Goal: Contribute content: Contribute content

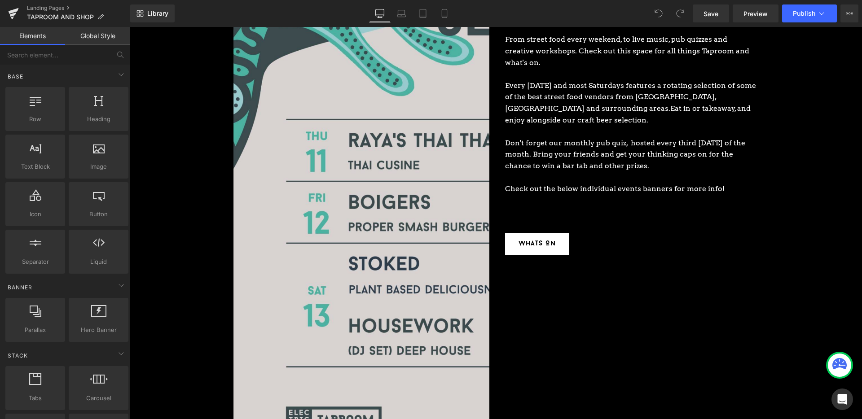
scroll to position [1245, 0]
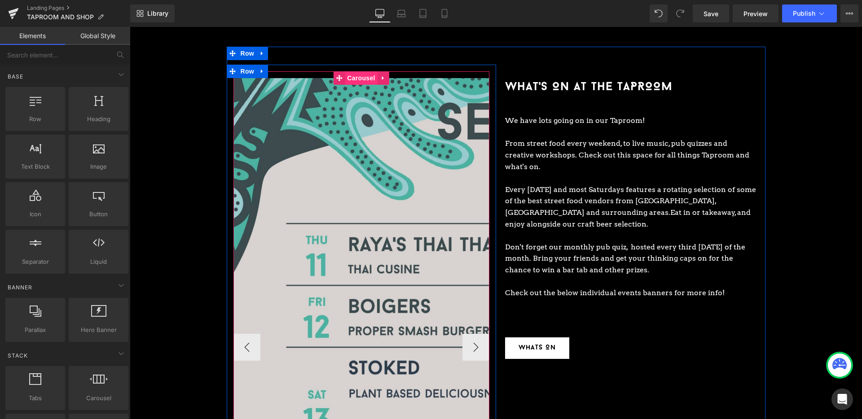
click at [354, 71] on span "Carousel" at bounding box center [361, 77] width 32 height 13
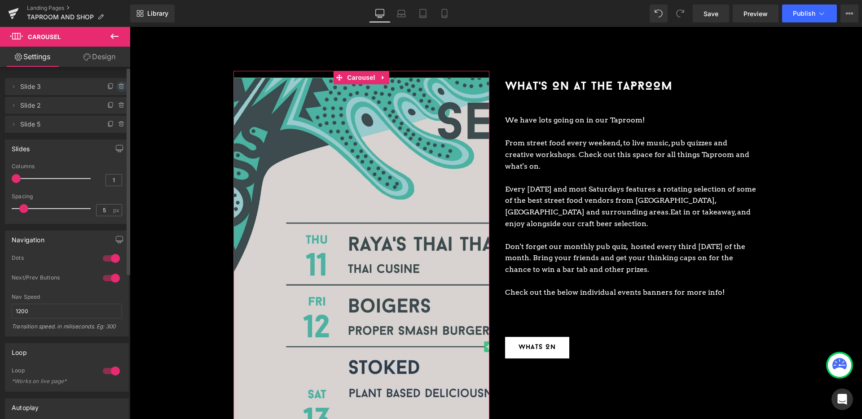
click at [118, 83] on icon at bounding box center [121, 86] width 7 height 7
click at [114, 83] on button "Delete" at bounding box center [112, 84] width 28 height 12
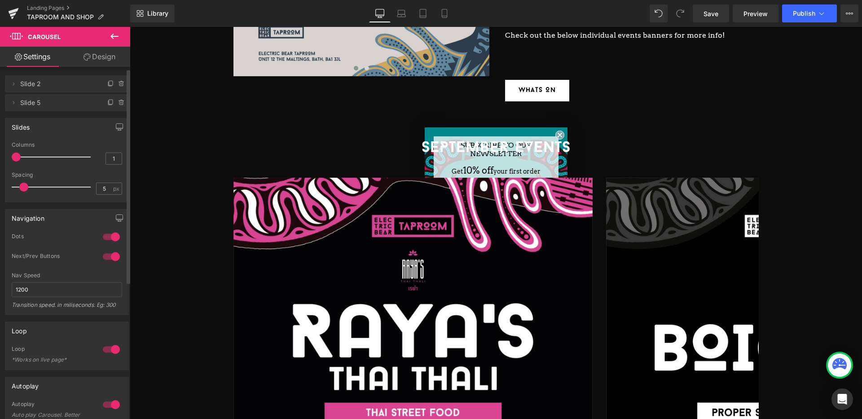
scroll to position [1374, 0]
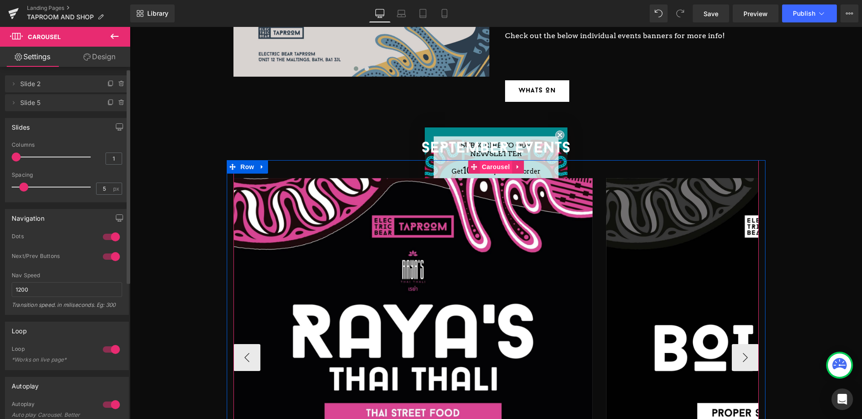
click at [503, 160] on span "Carousel" at bounding box center [495, 166] width 32 height 13
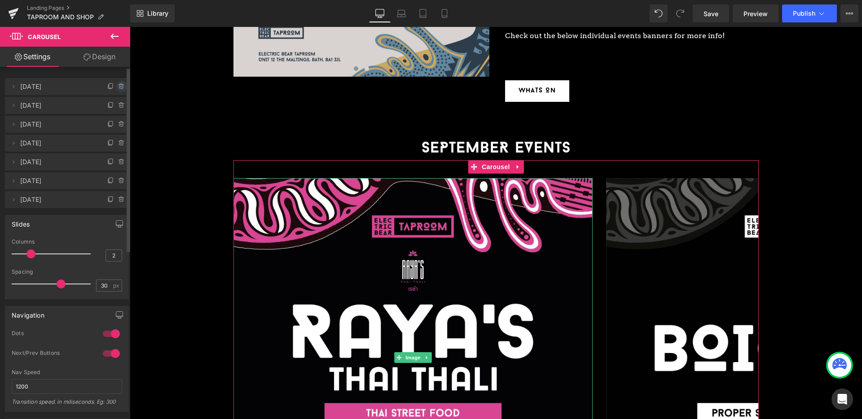
click at [118, 86] on icon at bounding box center [121, 86] width 7 height 7
click at [118, 86] on button "Delete" at bounding box center [112, 87] width 28 height 12
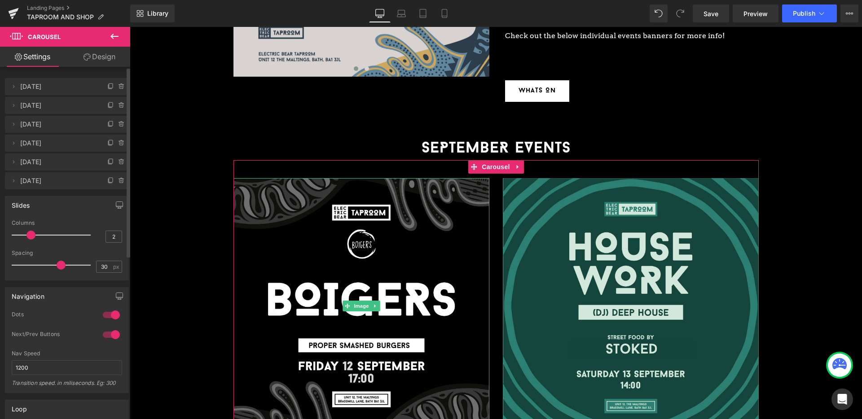
click at [118, 86] on icon at bounding box center [121, 86] width 7 height 7
click at [118, 86] on button "Delete" at bounding box center [112, 87] width 28 height 12
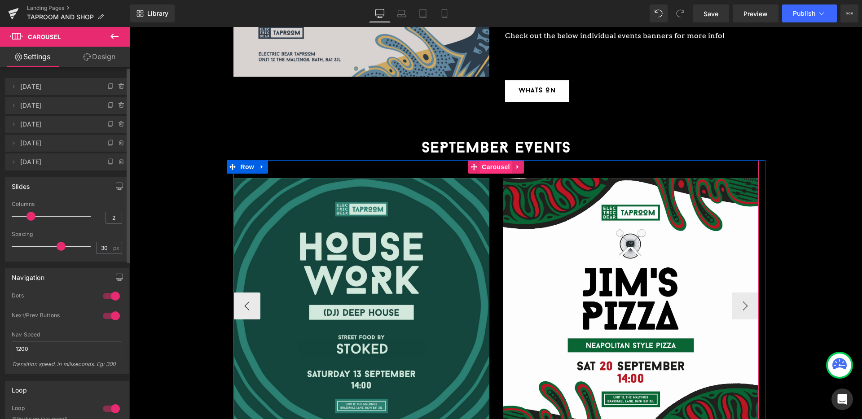
click at [503, 160] on span "Carousel" at bounding box center [495, 166] width 32 height 13
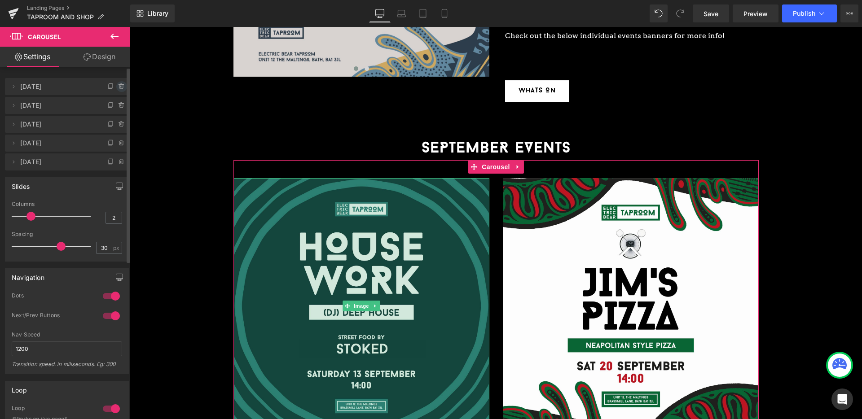
click at [118, 85] on icon at bounding box center [121, 86] width 7 height 7
click at [117, 85] on button "Delete" at bounding box center [112, 87] width 28 height 12
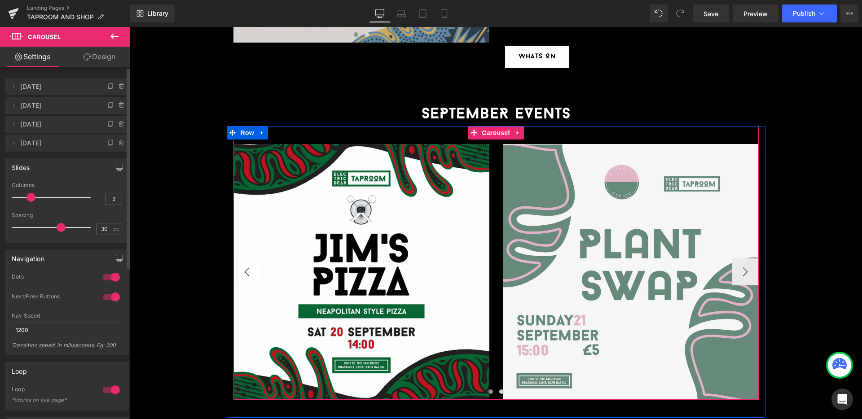
scroll to position [1407, 0]
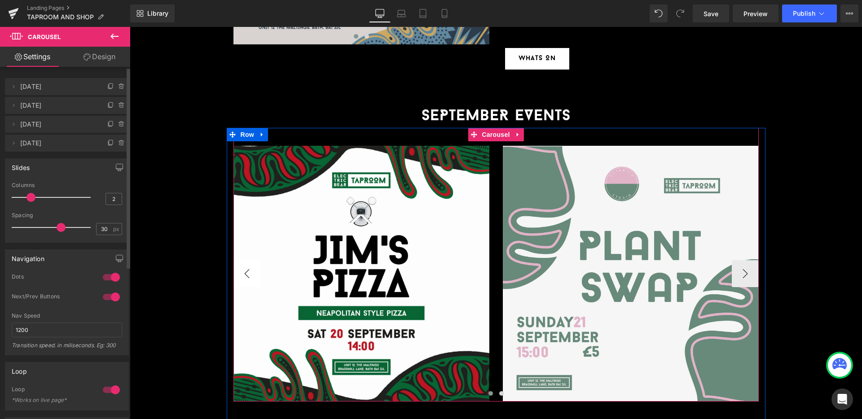
click at [246, 260] on button "‹" at bounding box center [246, 273] width 27 height 27
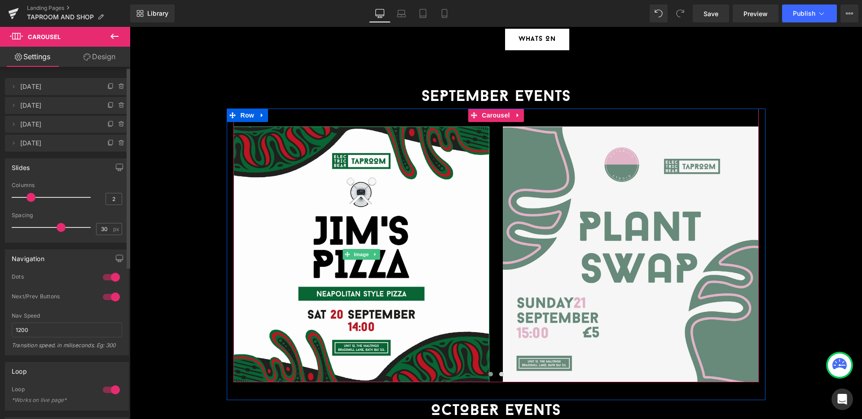
scroll to position [1428, 0]
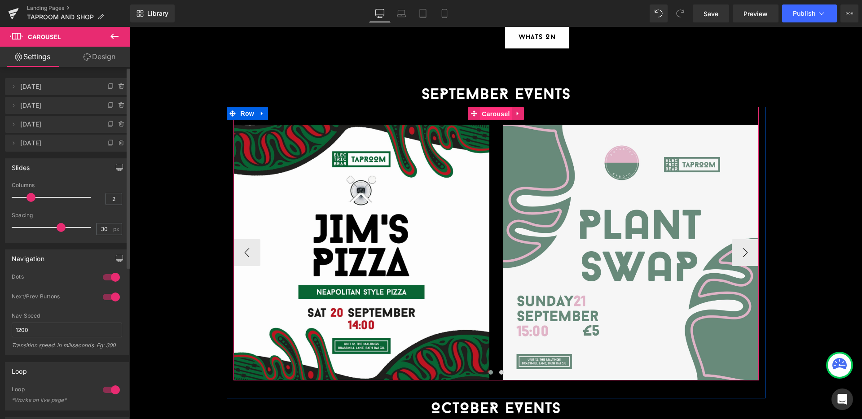
click at [482, 107] on span "Carousel" at bounding box center [495, 113] width 32 height 13
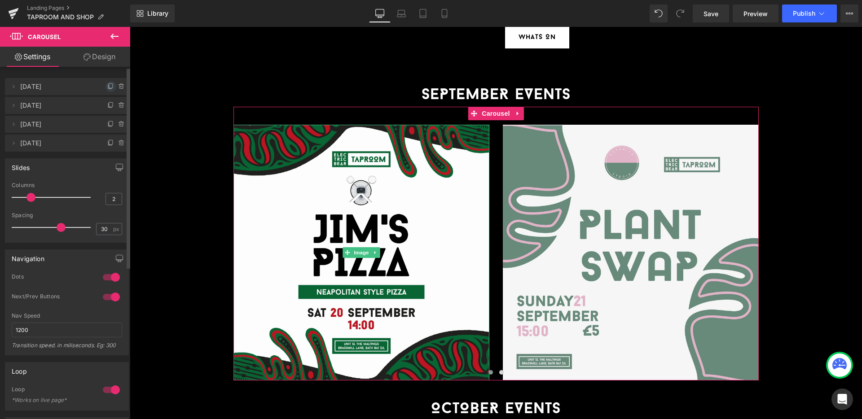
click at [107, 83] on icon at bounding box center [110, 86] width 7 height 7
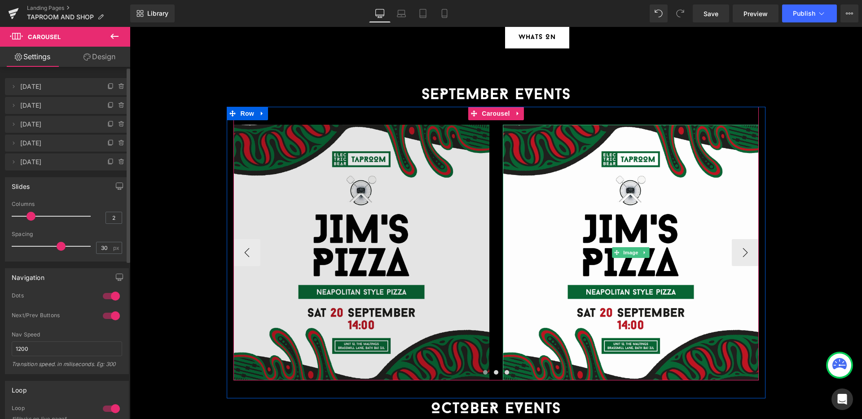
click at [459, 162] on img at bounding box center [361, 253] width 256 height 256
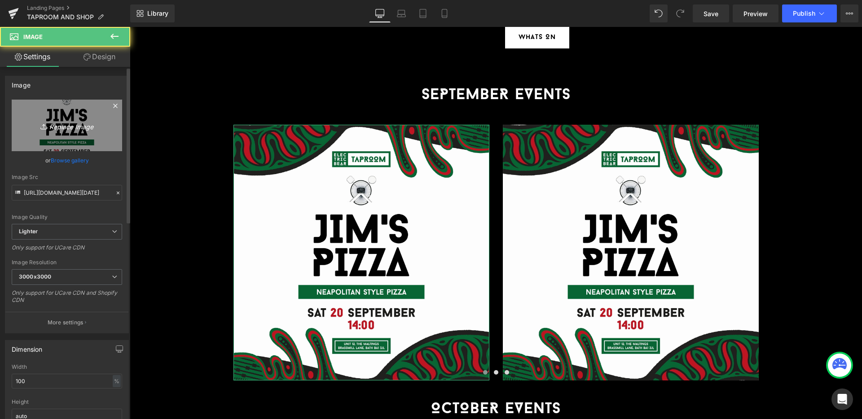
click at [84, 127] on icon "Replace Image" at bounding box center [67, 125] width 72 height 11
type input "C:\fakepath\[DATE] (Live At THe Taproom)_SQ (1).jpg"
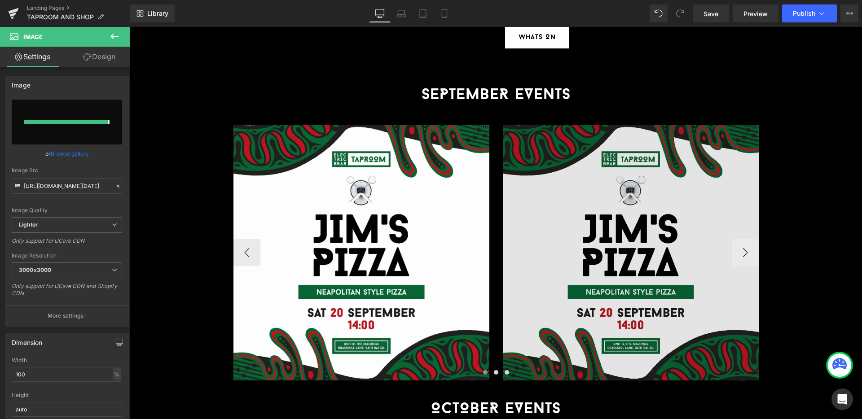
type input "[URL][DOMAIN_NAME][DATE]"
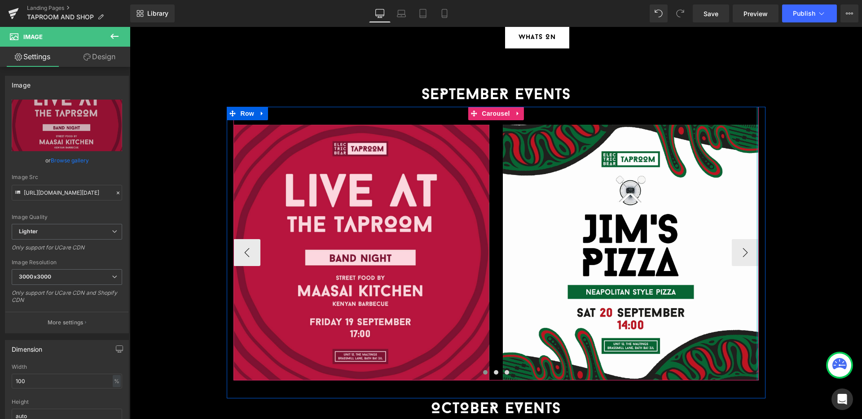
click at [756, 219] on div at bounding box center [757, 244] width 2 height 274
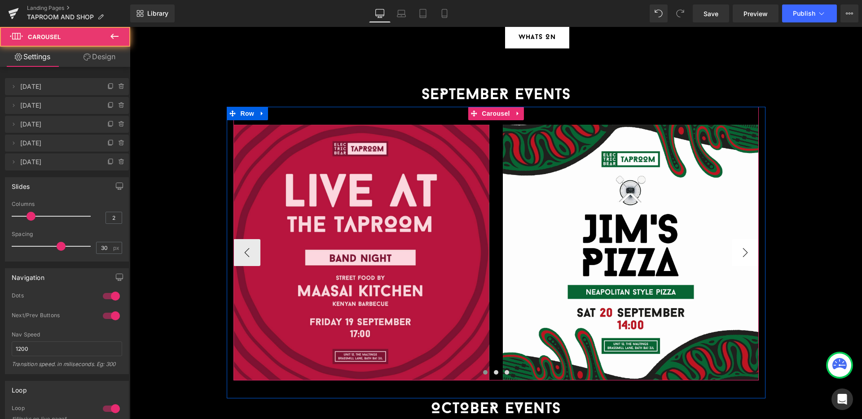
click at [741, 239] on button "›" at bounding box center [745, 252] width 27 height 27
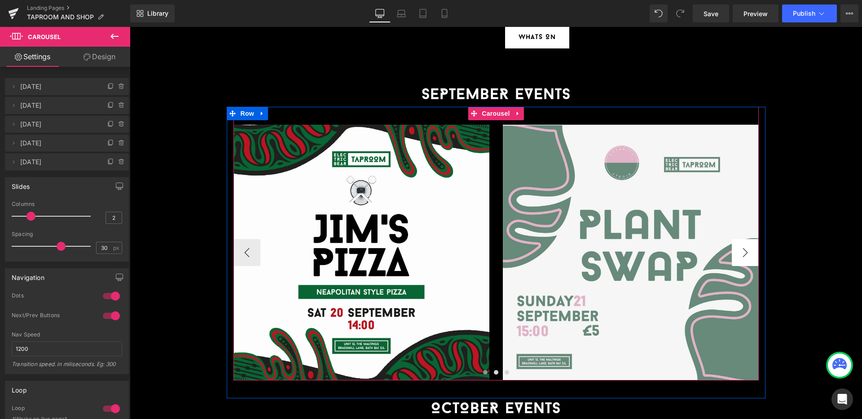
click at [741, 239] on button "›" at bounding box center [745, 252] width 27 height 27
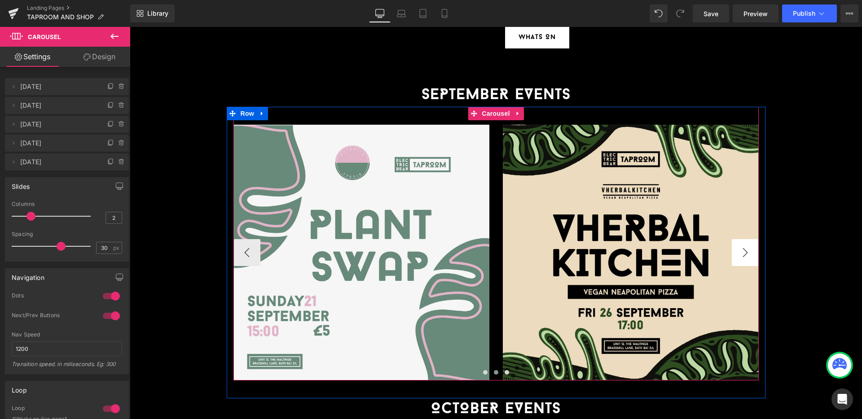
click at [741, 239] on button "›" at bounding box center [745, 252] width 27 height 27
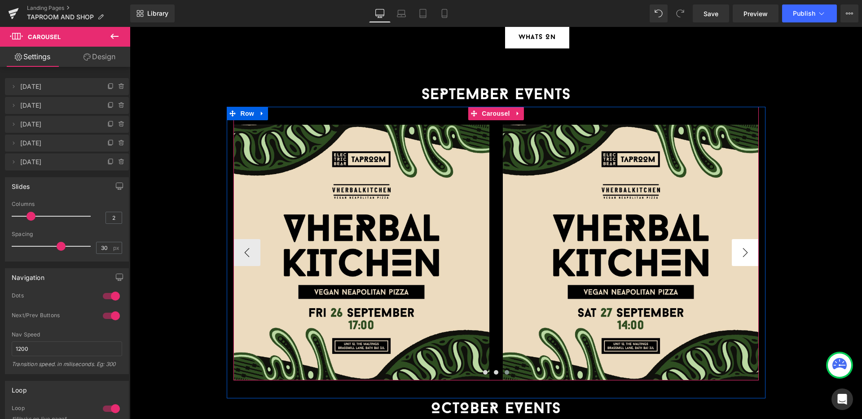
click at [741, 239] on button "›" at bounding box center [745, 252] width 27 height 27
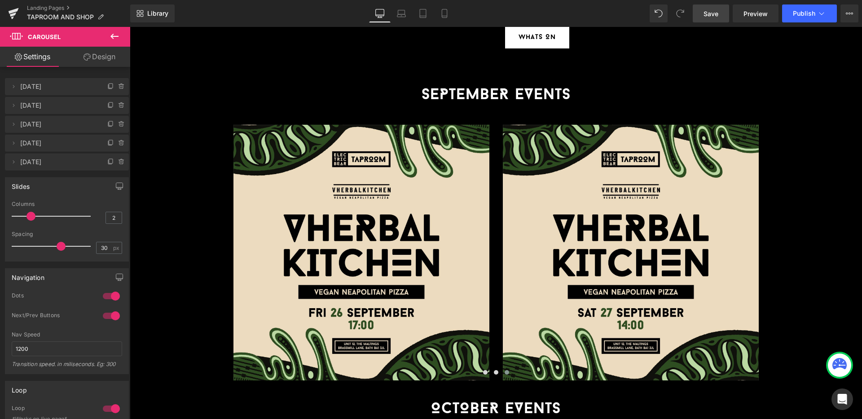
click at [709, 13] on span "Save" at bounding box center [710, 13] width 15 height 9
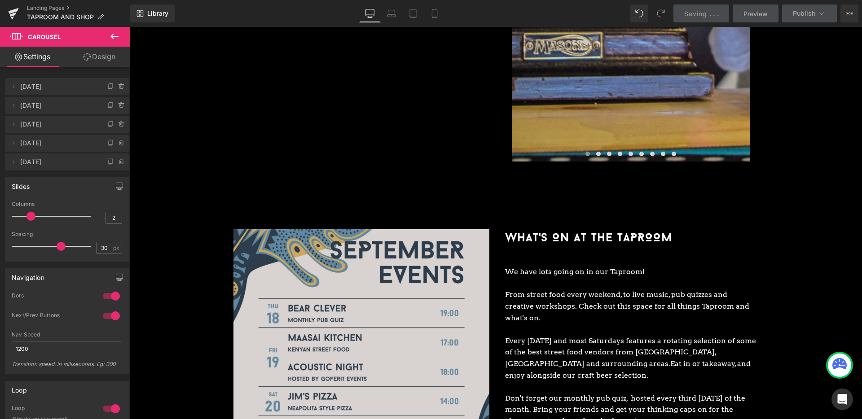
scroll to position [977, 0]
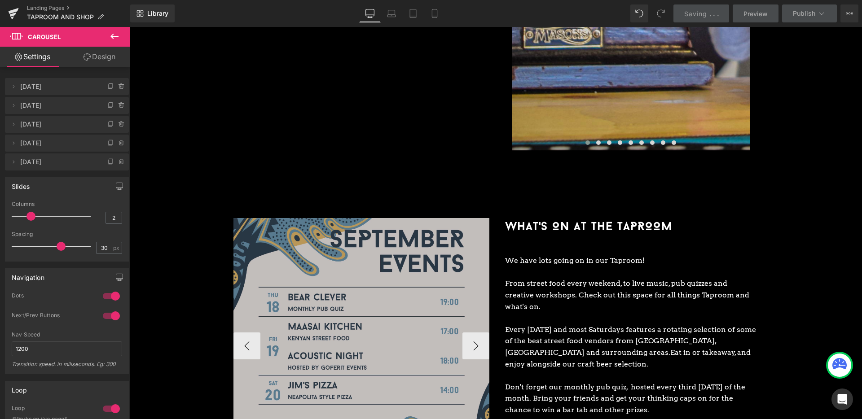
click at [407, 304] on img at bounding box center [361, 346] width 256 height 256
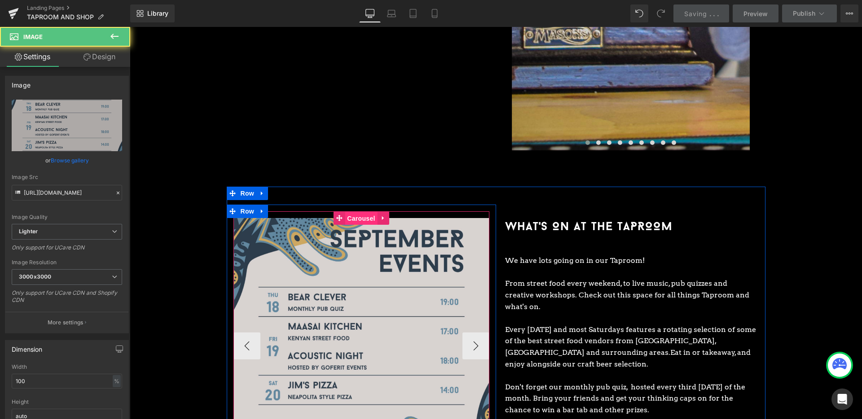
click at [353, 212] on span "Carousel" at bounding box center [361, 218] width 32 height 13
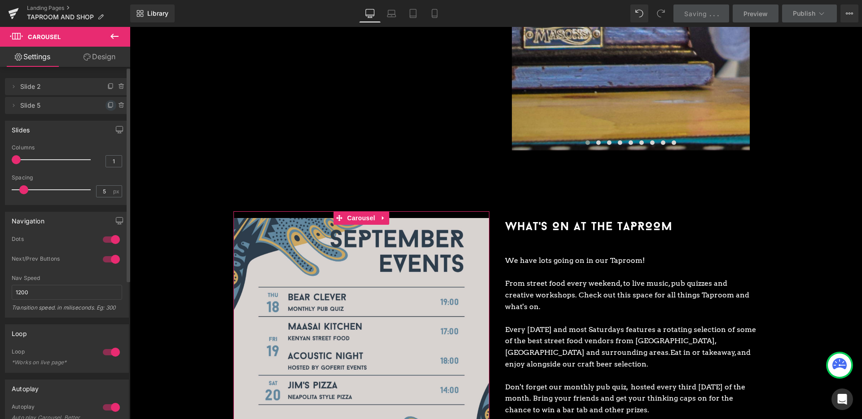
click at [109, 106] on icon at bounding box center [111, 104] width 4 height 4
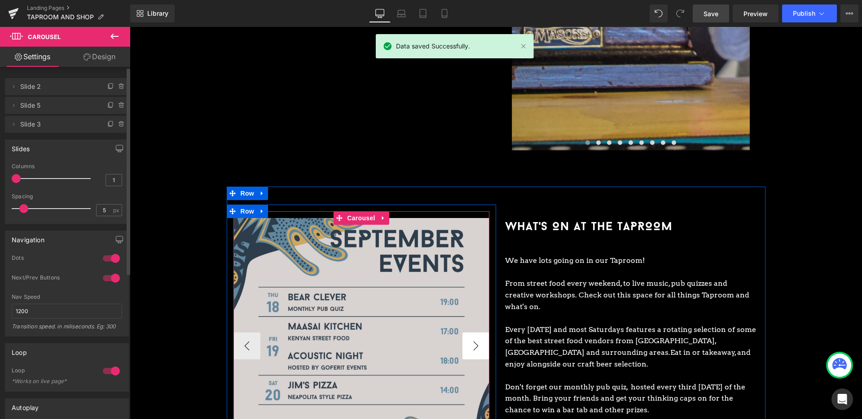
click at [475, 334] on button "›" at bounding box center [475, 346] width 27 height 27
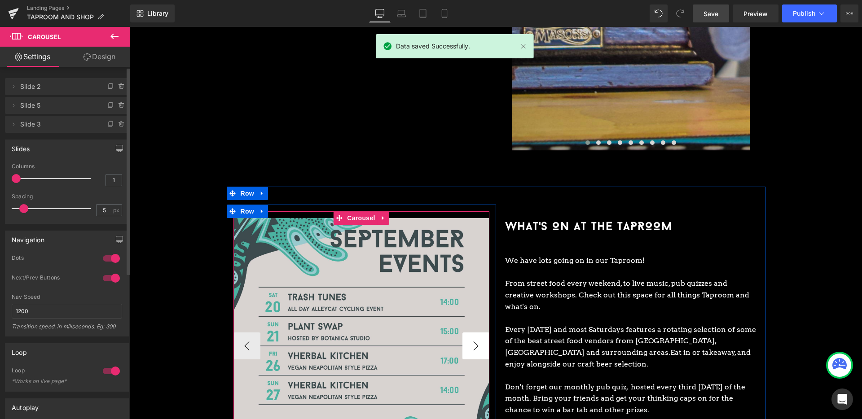
click at [475, 334] on button "›" at bounding box center [475, 346] width 27 height 27
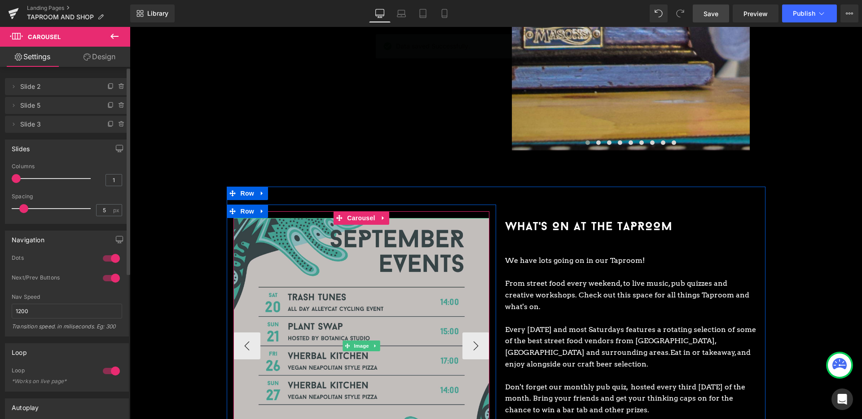
click at [428, 282] on img at bounding box center [361, 346] width 256 height 256
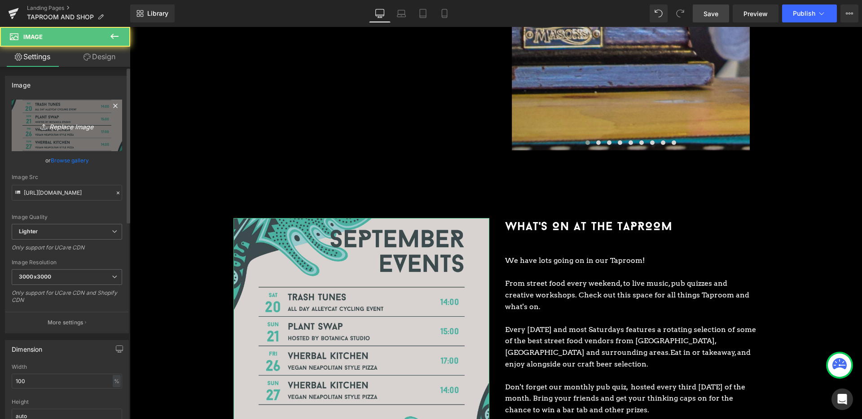
click at [88, 125] on icon "Replace Image" at bounding box center [67, 125] width 72 height 11
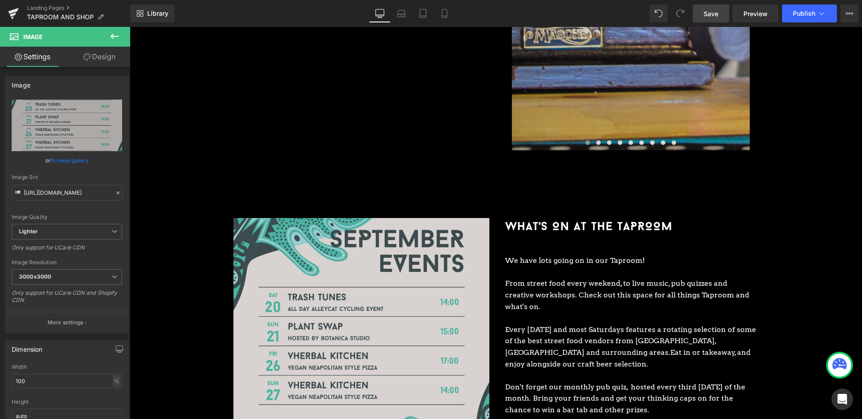
type input "C:\fakepath\October Events_SQUARE-05 (1).jpg"
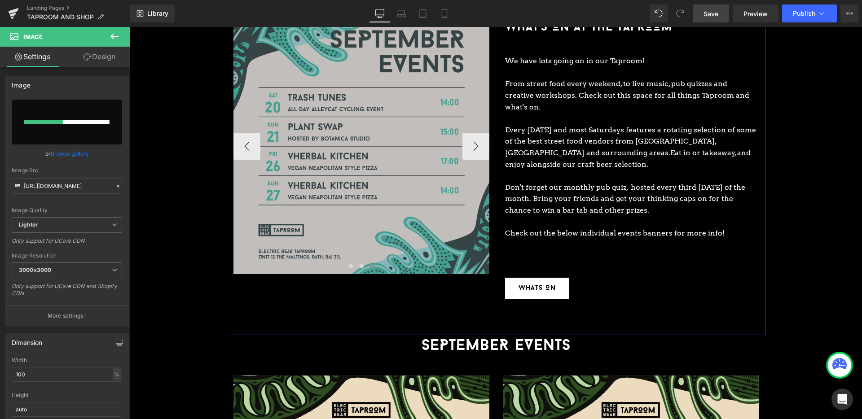
scroll to position [1178, 0]
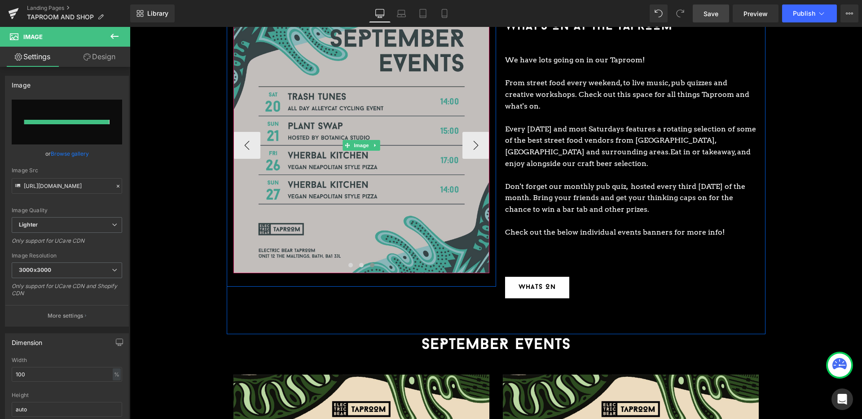
type input "[URL][DOMAIN_NAME]"
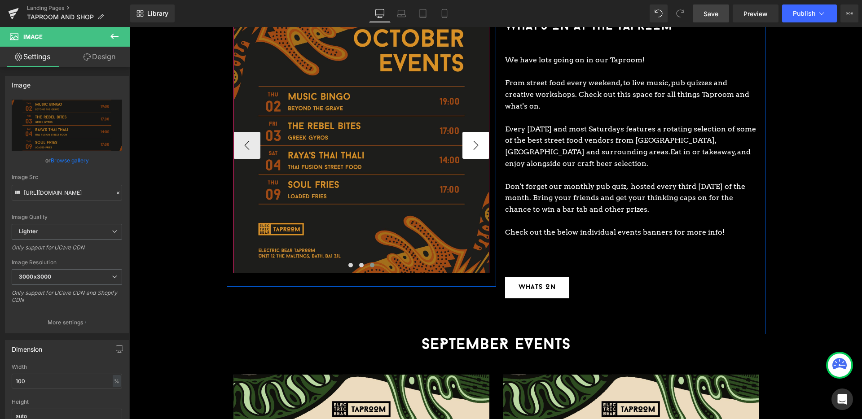
click at [485, 141] on button "›" at bounding box center [475, 145] width 27 height 27
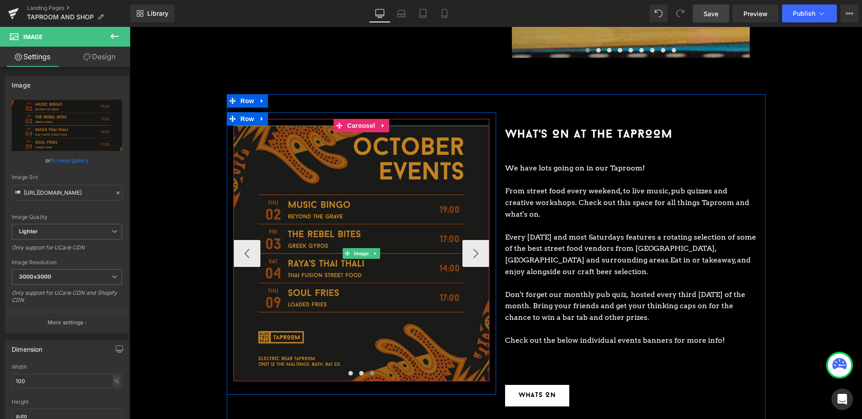
scroll to position [1053, 0]
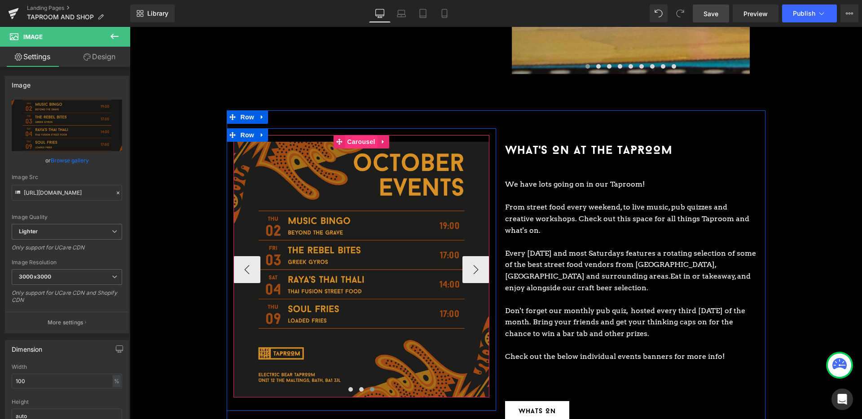
click at [358, 135] on span "Carousel" at bounding box center [361, 141] width 32 height 13
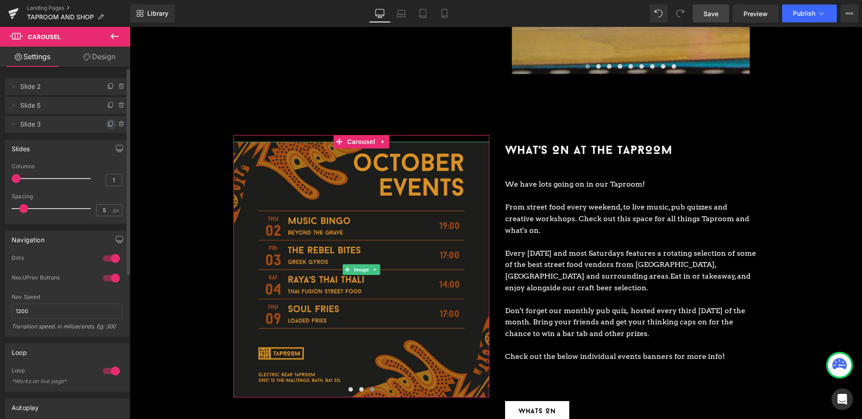
click at [108, 126] on icon at bounding box center [110, 125] width 4 height 4
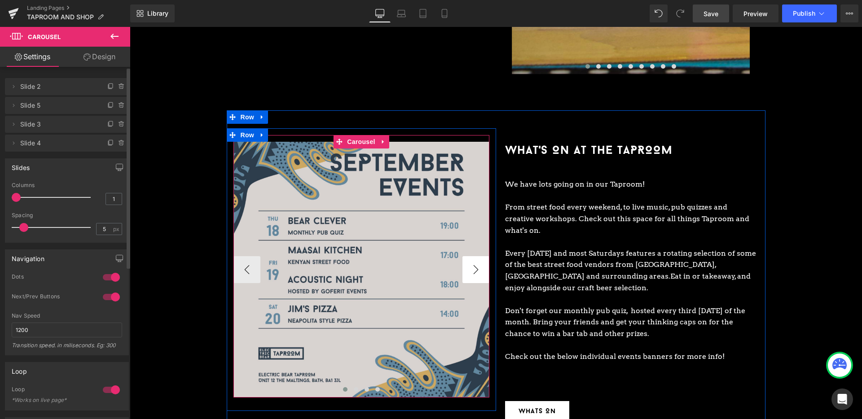
click at [470, 256] on button "›" at bounding box center [475, 269] width 27 height 27
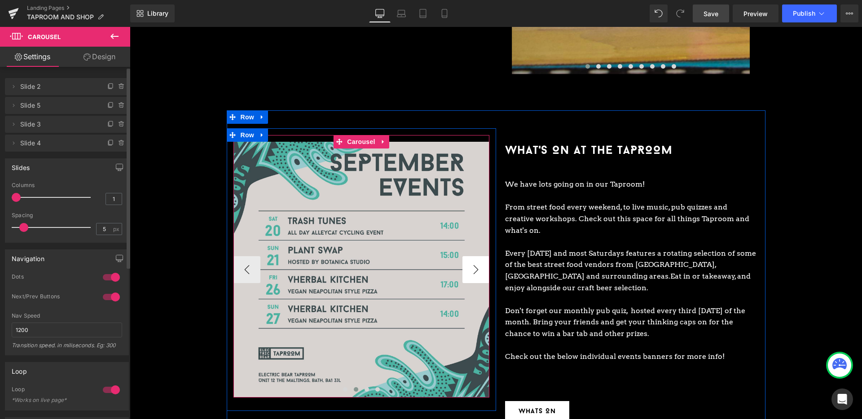
click at [470, 256] on button "›" at bounding box center [475, 269] width 27 height 27
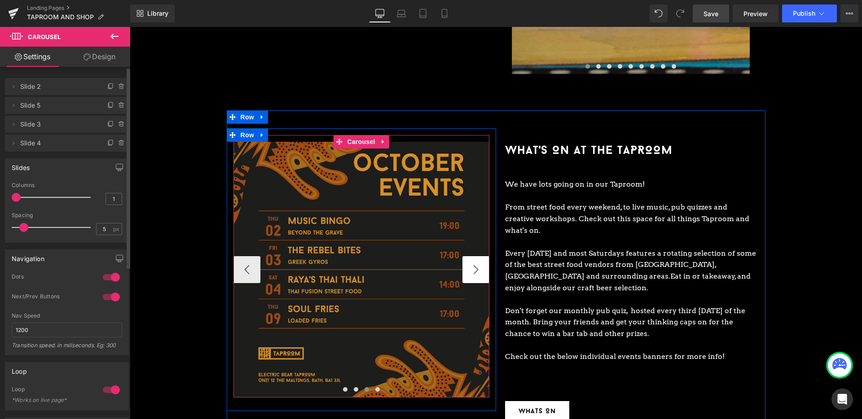
click at [470, 256] on button "›" at bounding box center [475, 269] width 27 height 27
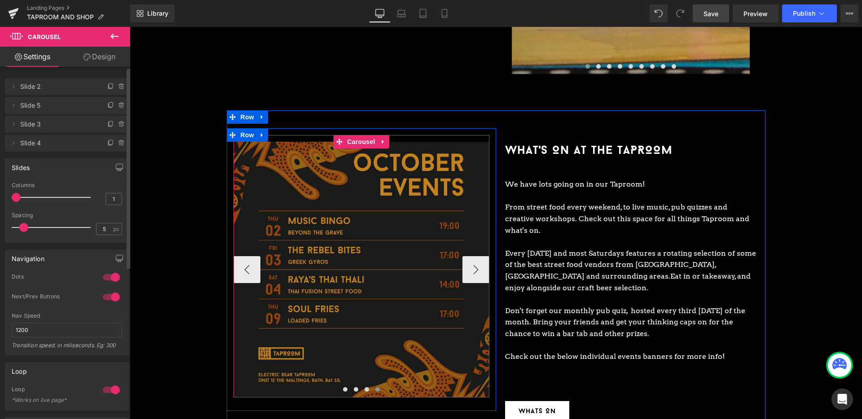
click at [434, 229] on img at bounding box center [361, 270] width 256 height 256
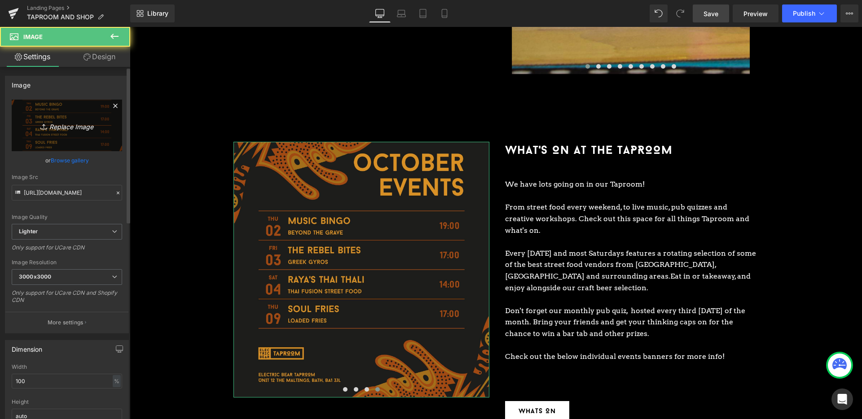
click at [92, 117] on link "Replace Image" at bounding box center [67, 126] width 110 height 52
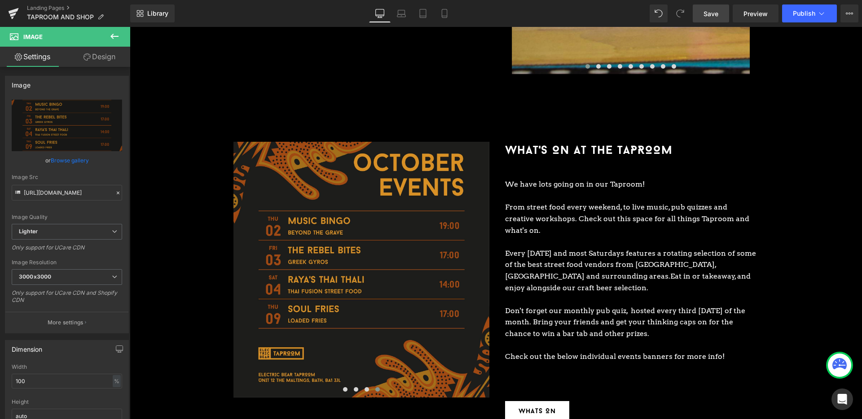
type input "C:\fakepath\October Events_SQUARE-06 (1).jpg"
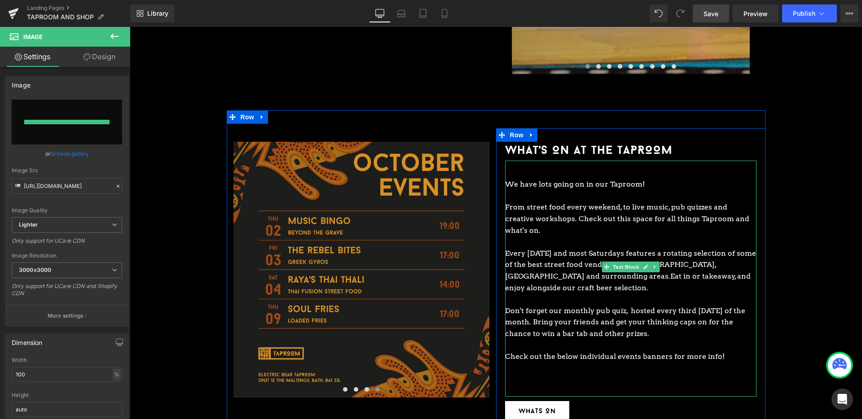
type input "[URL][DOMAIN_NAME]"
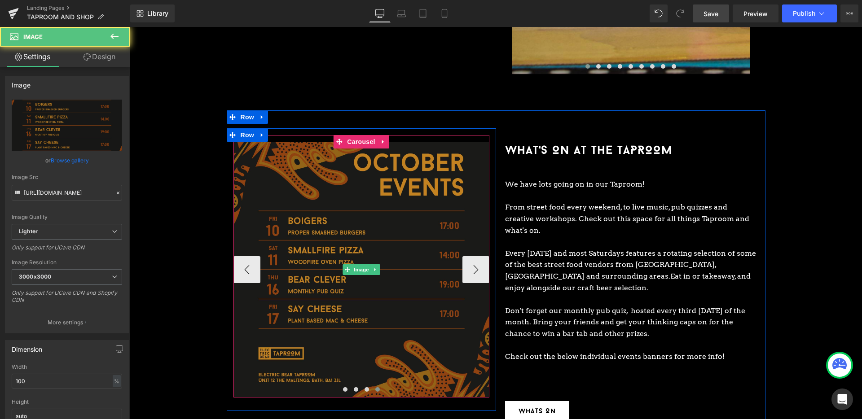
click at [326, 183] on img at bounding box center [361, 270] width 256 height 256
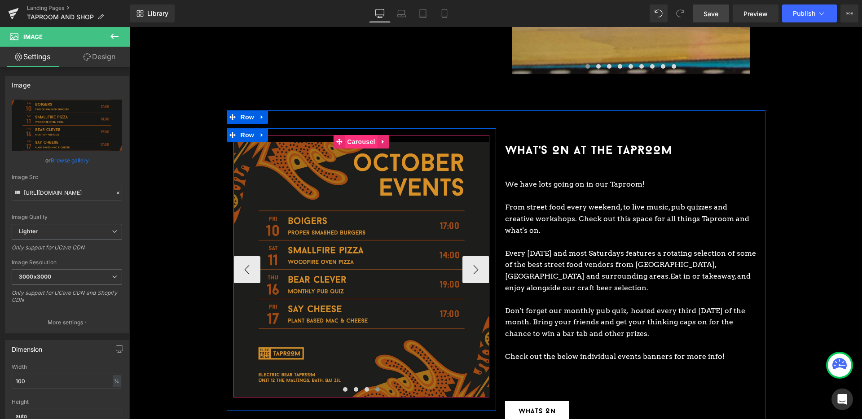
click at [355, 135] on span "Carousel" at bounding box center [361, 141] width 32 height 13
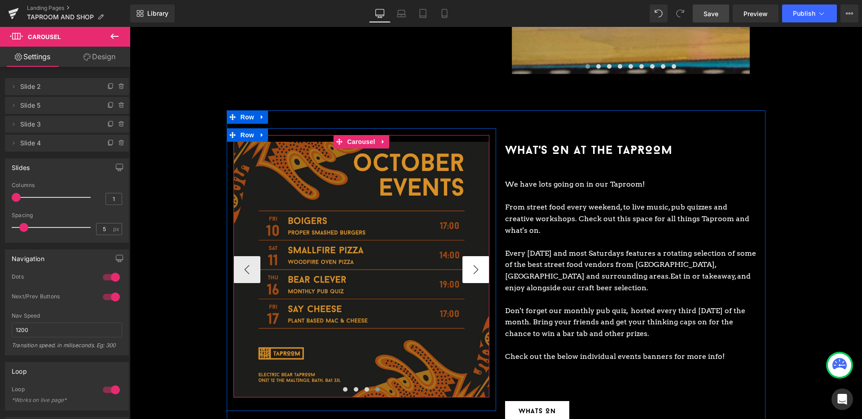
click at [471, 256] on button "›" at bounding box center [475, 269] width 27 height 27
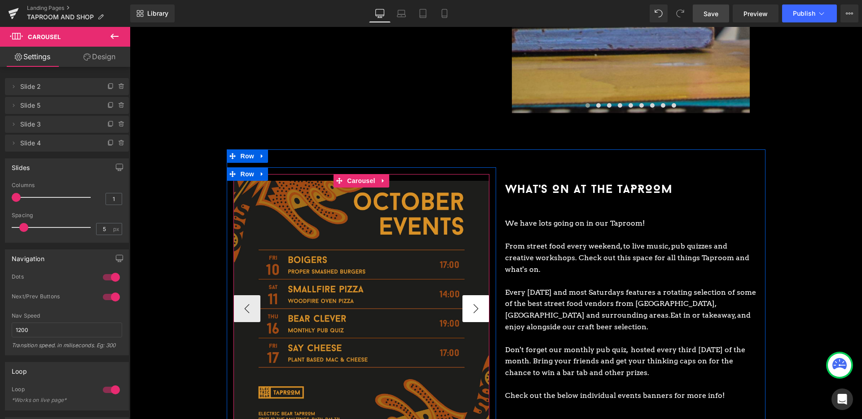
scroll to position [1004, 0]
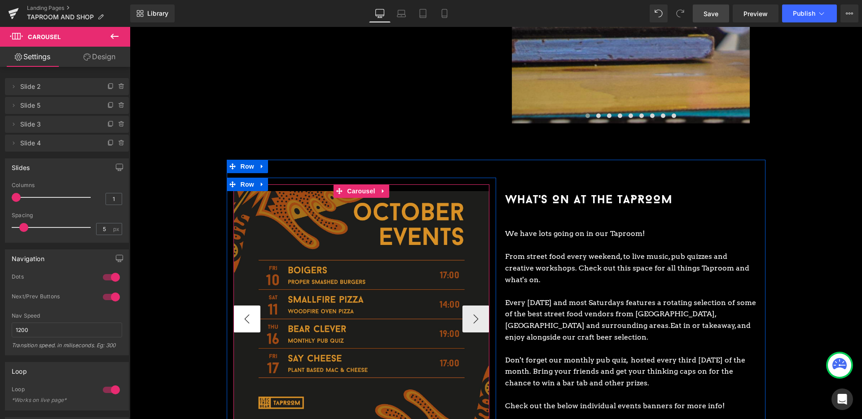
click at [250, 306] on button "‹" at bounding box center [246, 319] width 27 height 27
click at [477, 306] on button "›" at bounding box center [475, 319] width 27 height 27
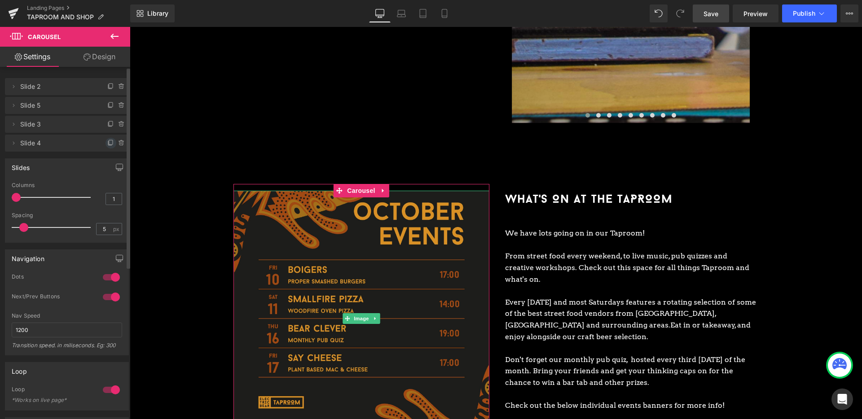
click at [107, 140] on icon at bounding box center [110, 143] width 7 height 7
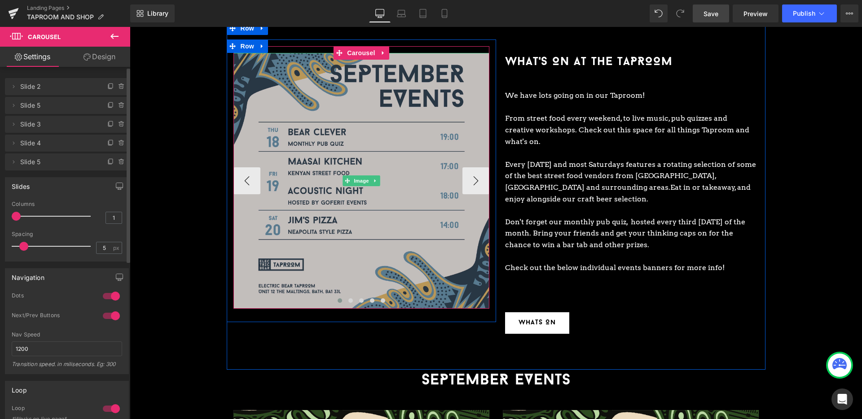
scroll to position [1143, 0]
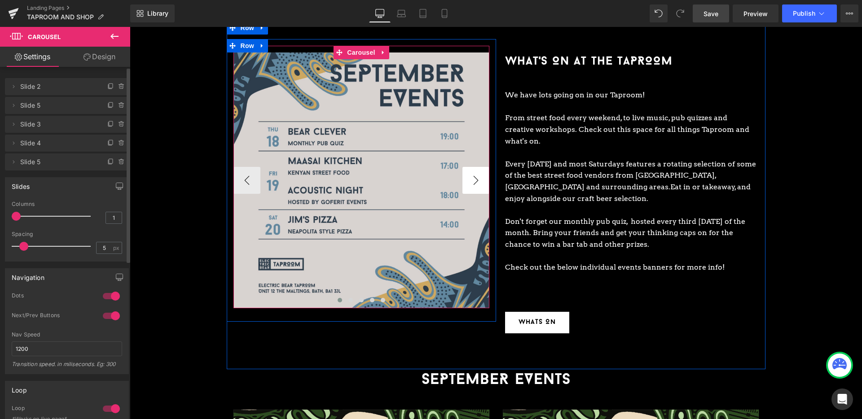
click at [477, 171] on button "›" at bounding box center [475, 180] width 27 height 27
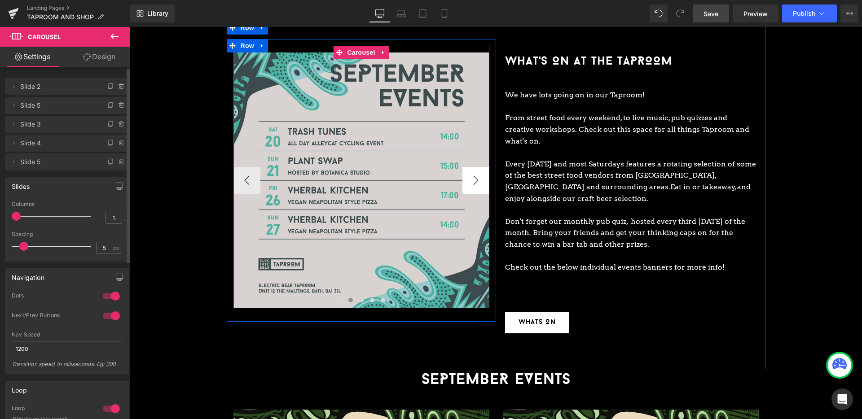
click at [477, 171] on button "›" at bounding box center [475, 180] width 27 height 27
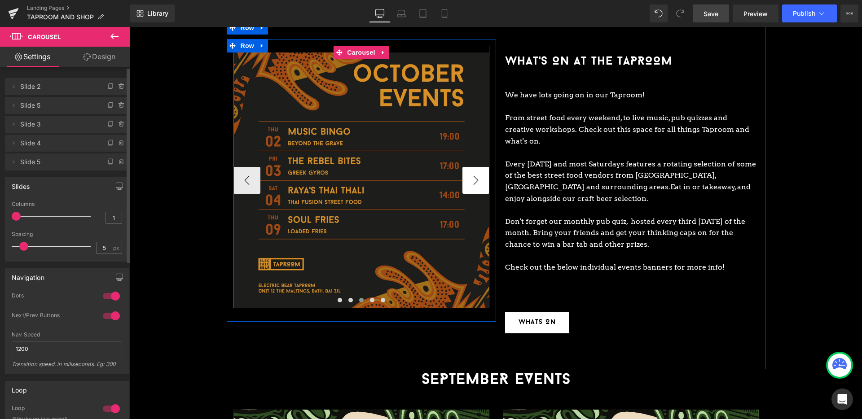
click at [477, 171] on button "›" at bounding box center [475, 180] width 27 height 27
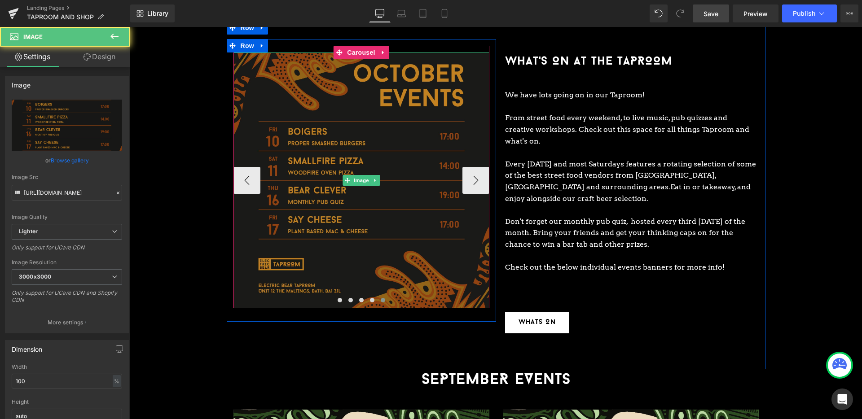
click at [342, 118] on img at bounding box center [361, 181] width 256 height 256
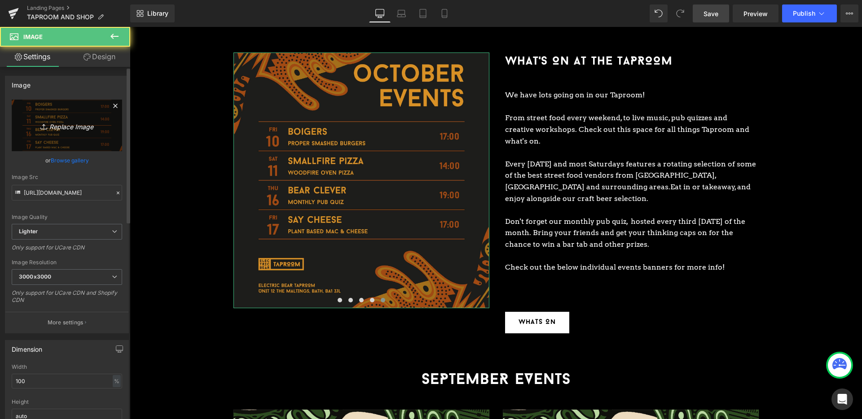
click at [52, 118] on link "Replace Image" at bounding box center [67, 126] width 110 height 52
type input "C:\fakepath\October Events_SQUARE-07 (1).jpg"
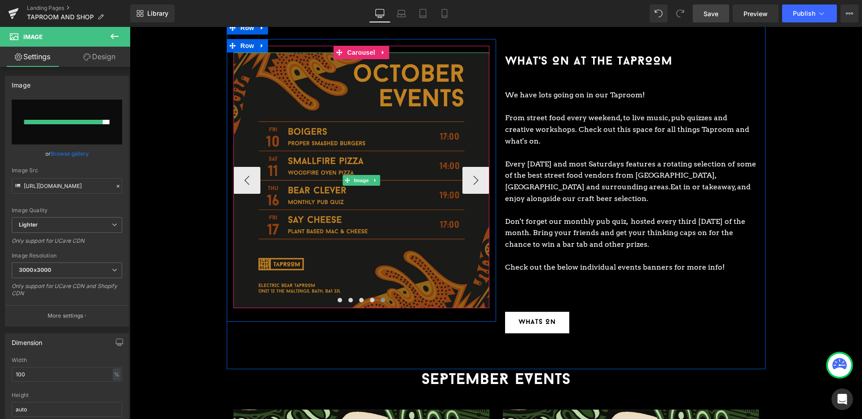
type input "[URL][DOMAIN_NAME]"
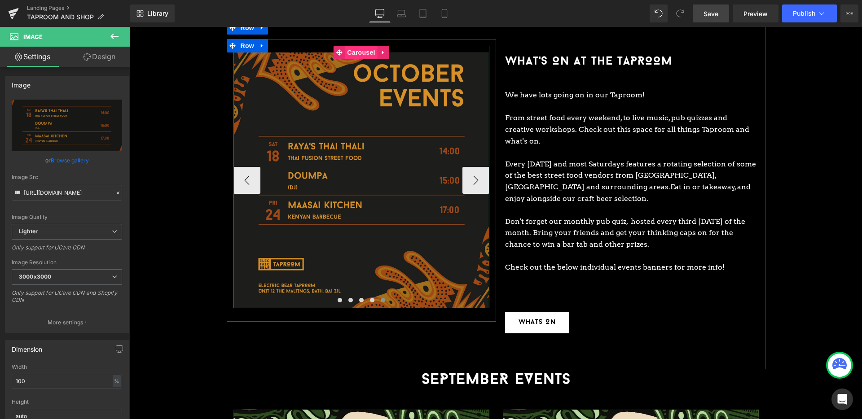
click at [355, 46] on span "Carousel" at bounding box center [361, 52] width 32 height 13
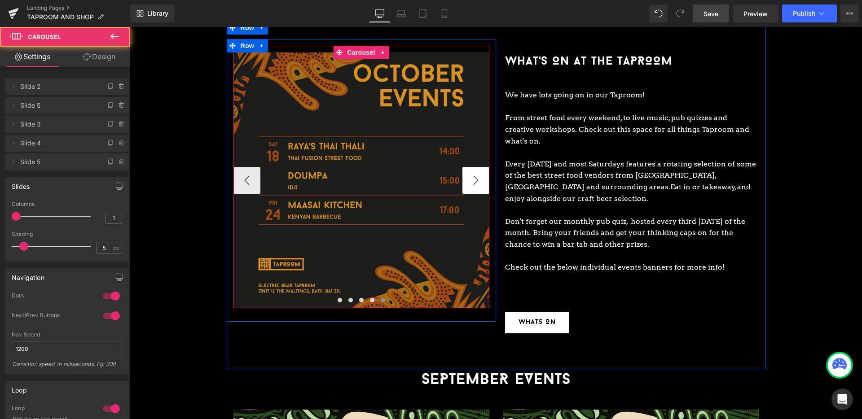
click at [474, 167] on button "›" at bounding box center [475, 180] width 27 height 27
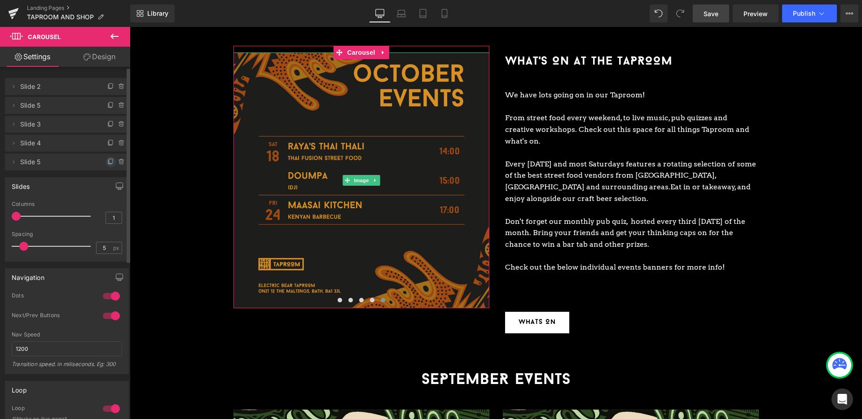
click at [110, 162] on icon at bounding box center [110, 161] width 7 height 7
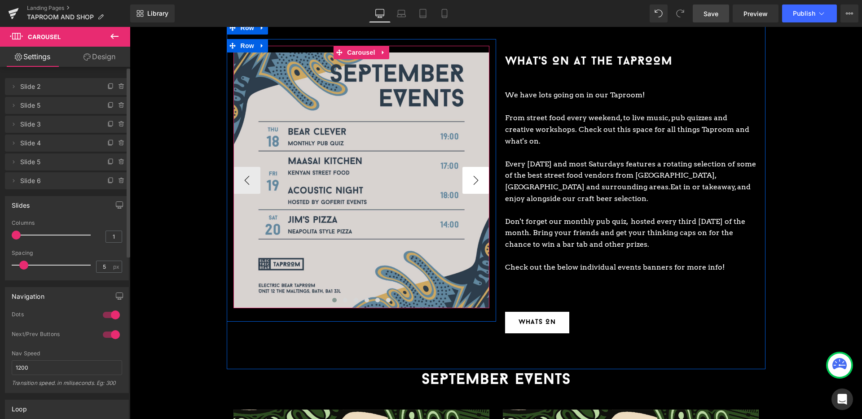
click at [467, 167] on button "›" at bounding box center [475, 180] width 27 height 27
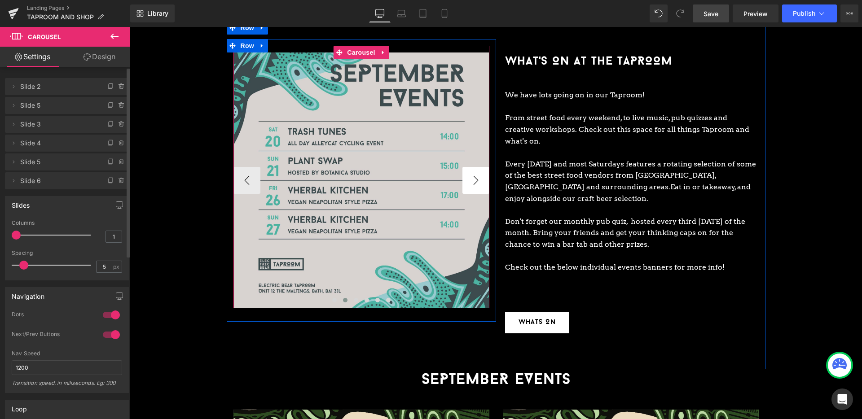
click at [467, 167] on button "›" at bounding box center [475, 180] width 27 height 27
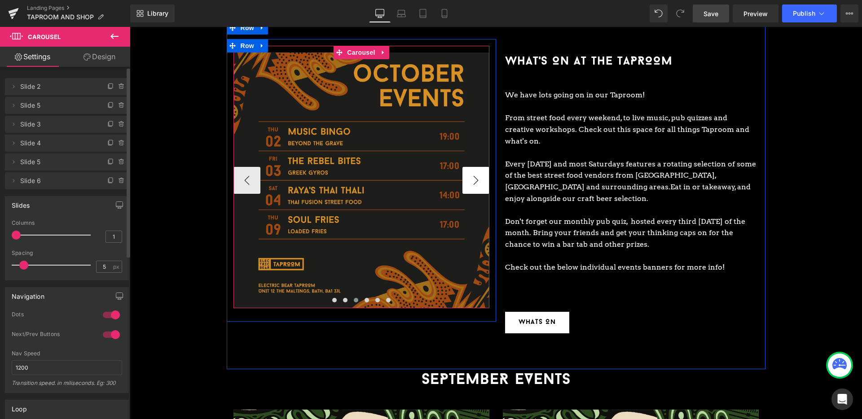
click at [467, 167] on button "›" at bounding box center [475, 180] width 27 height 27
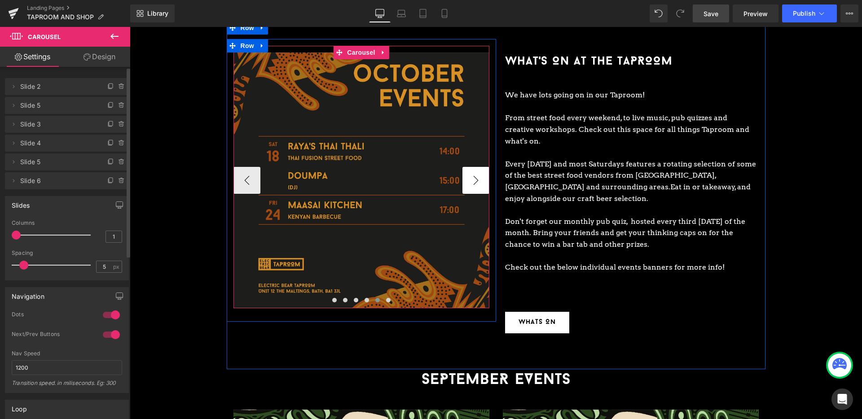
click at [467, 167] on button "›" at bounding box center [475, 180] width 27 height 27
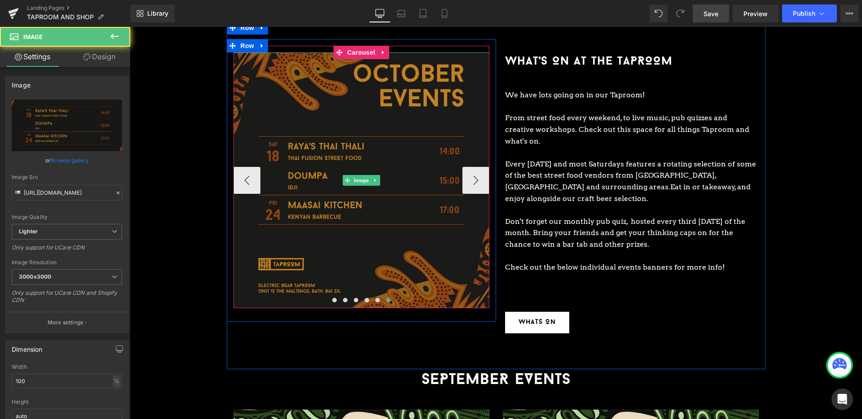
click at [373, 130] on img at bounding box center [361, 181] width 256 height 256
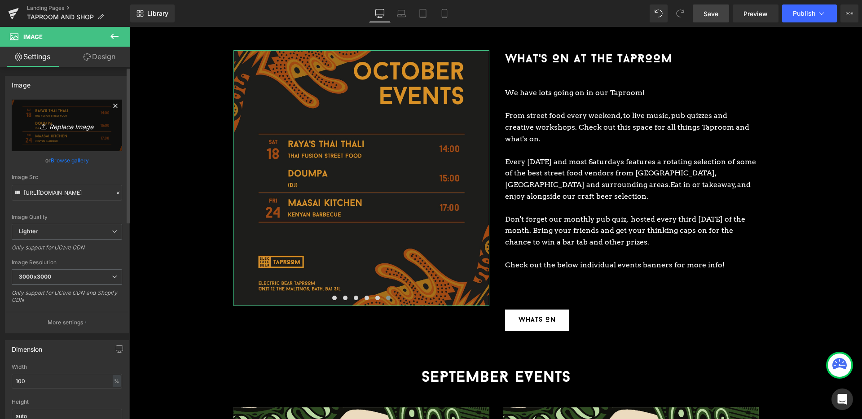
click at [63, 130] on icon "Replace Image" at bounding box center [67, 125] width 72 height 11
type input "C:\fakepath\October Events_SQUARE-08 (1).jpg"
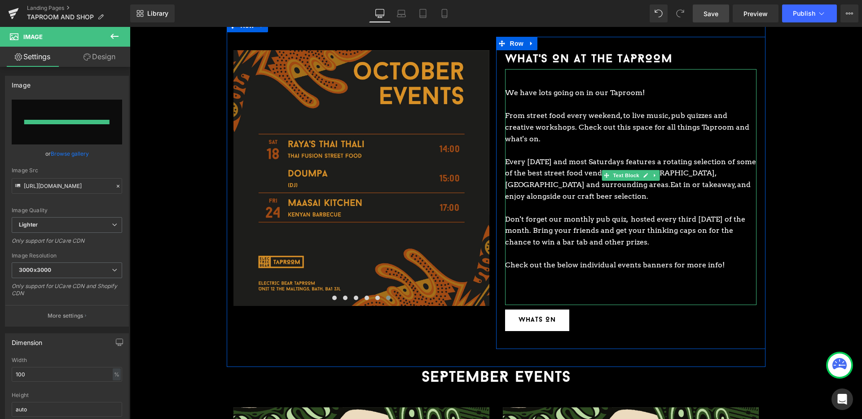
type input "[URL][DOMAIN_NAME]"
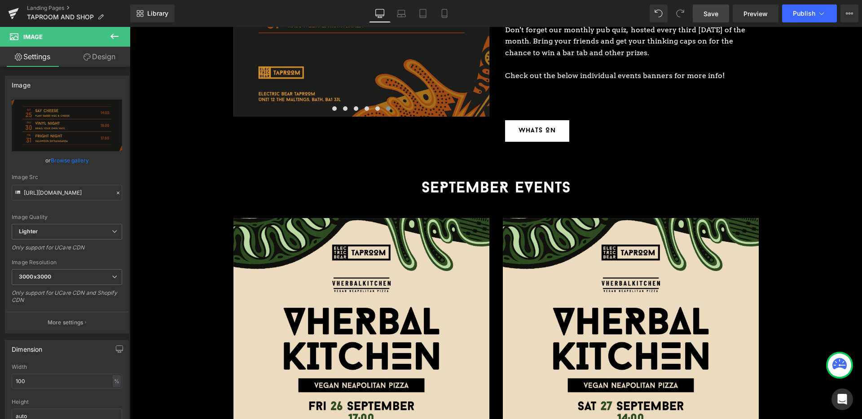
scroll to position [1343, 0]
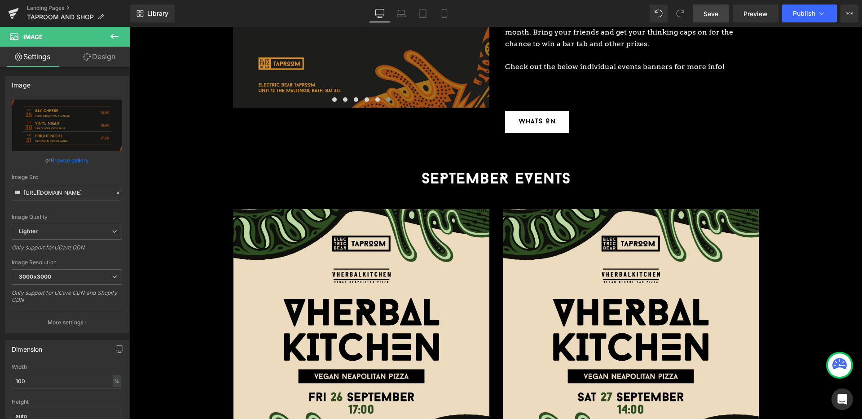
click at [712, 5] on link "Save" at bounding box center [711, 13] width 36 height 18
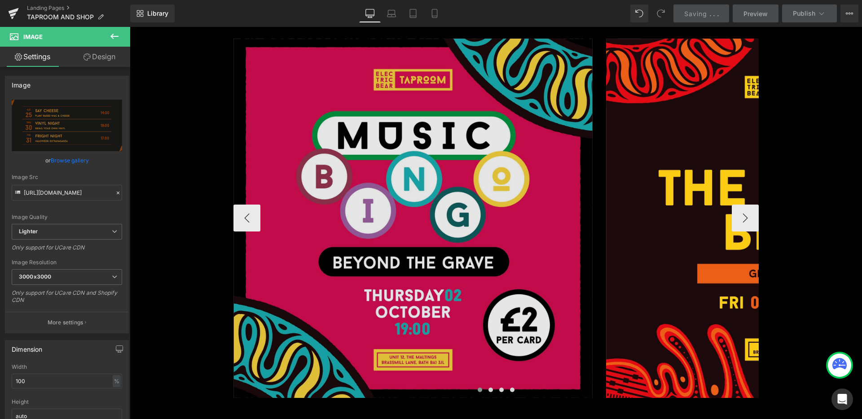
scroll to position [1691, 0]
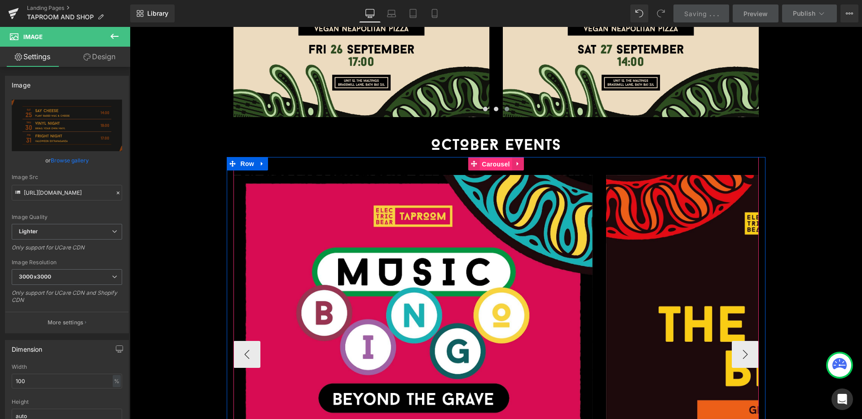
click at [497, 158] on span "Carousel" at bounding box center [495, 164] width 32 height 13
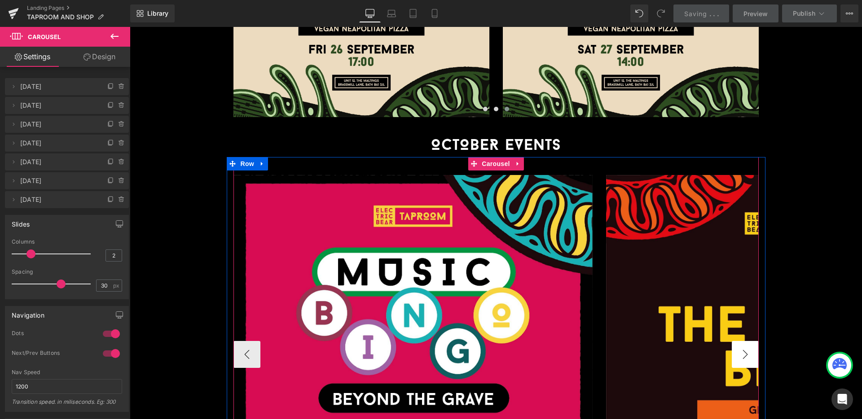
click at [751, 341] on button "›" at bounding box center [745, 354] width 27 height 27
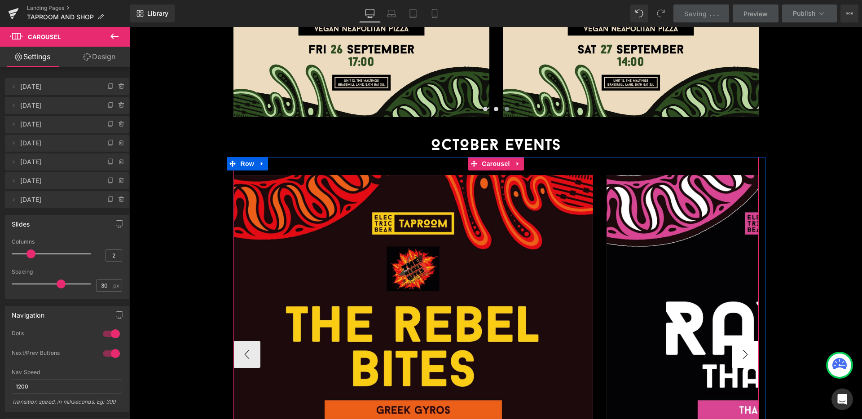
click at [750, 341] on button "›" at bounding box center [745, 354] width 27 height 27
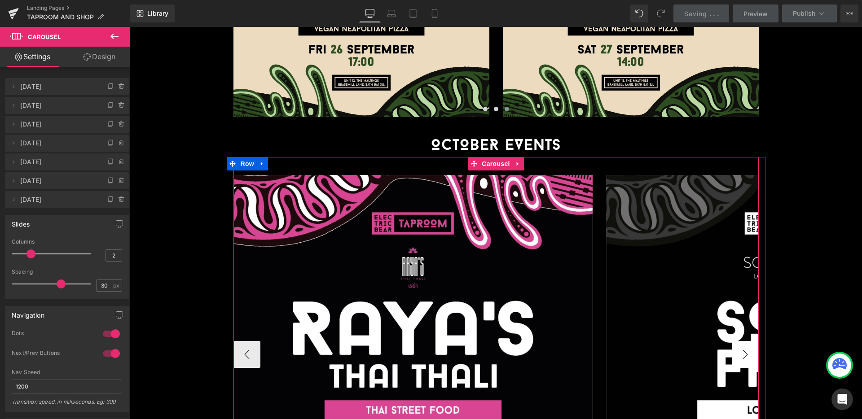
click at [750, 341] on button "›" at bounding box center [745, 354] width 27 height 27
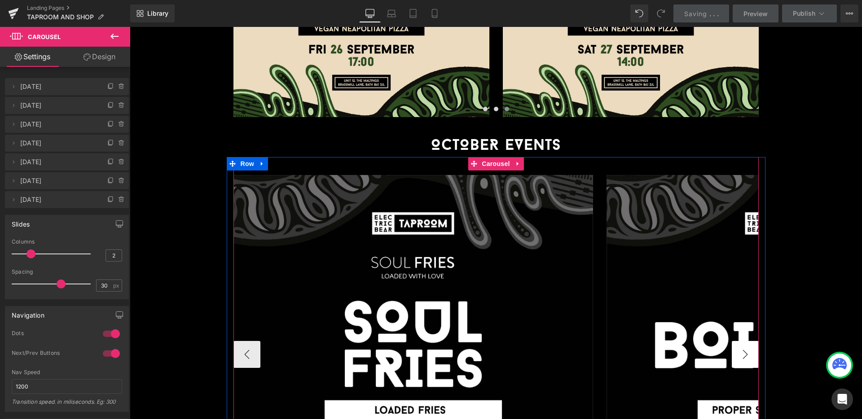
click at [750, 341] on button "›" at bounding box center [745, 354] width 27 height 27
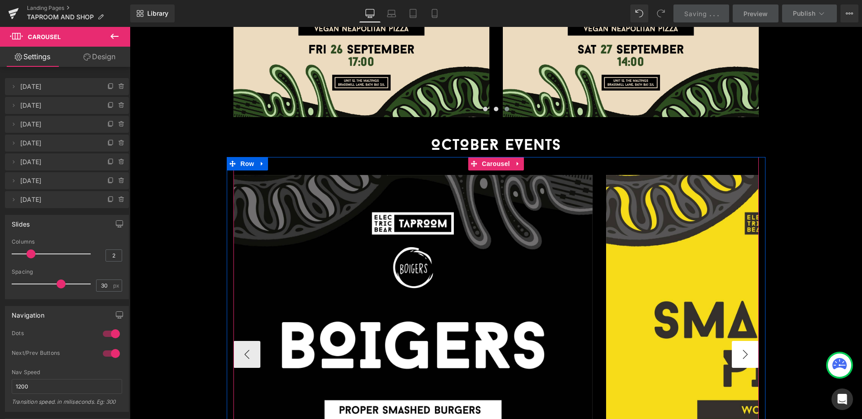
click at [750, 341] on button "›" at bounding box center [745, 354] width 27 height 27
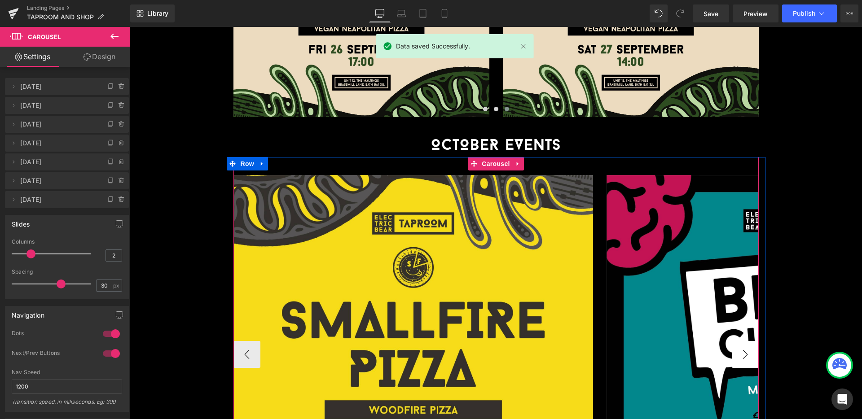
click at [750, 341] on button "›" at bounding box center [745, 354] width 27 height 27
click at [747, 341] on button "›" at bounding box center [745, 354] width 27 height 27
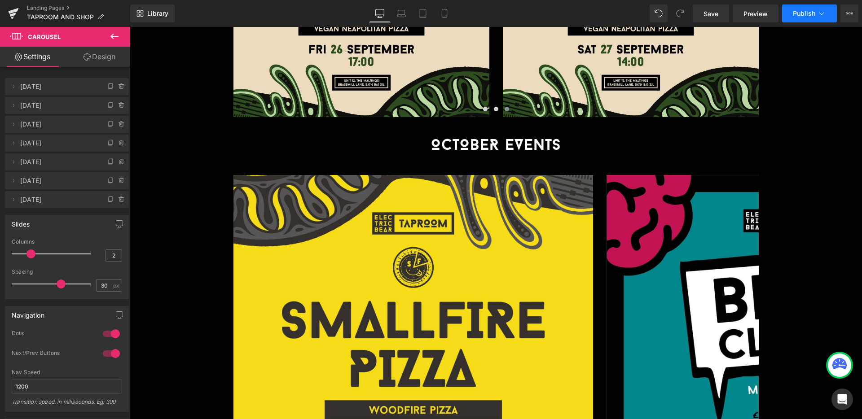
click at [806, 12] on span "Publish" at bounding box center [804, 13] width 22 height 7
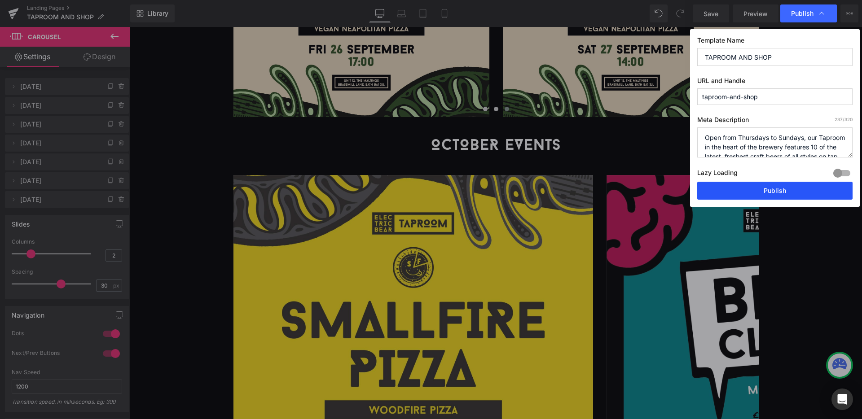
click at [772, 193] on button "Publish" at bounding box center [774, 191] width 155 height 18
